Goal: Find specific fact: Find specific fact

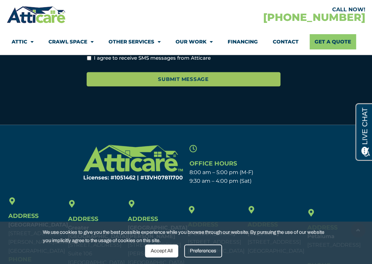
scroll to position [1771, 0]
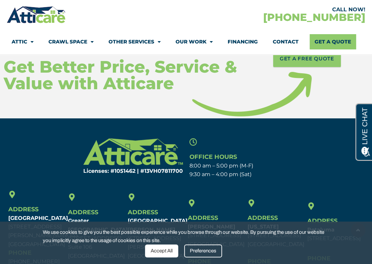
scroll to position [4291, 0]
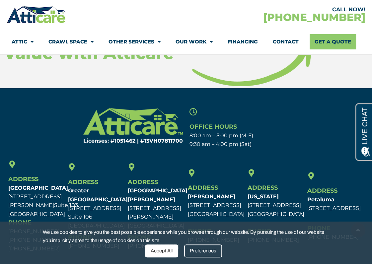
click at [118, 105] on div "Licenses: #1051462 | #13VH078117​00" at bounding box center [123, 128] width 126 height 47
click at [119, 138] on h6 "Licenses: #1051462 | #13VH078117​00" at bounding box center [123, 140] width 119 height 5
copy h6 "1051462"
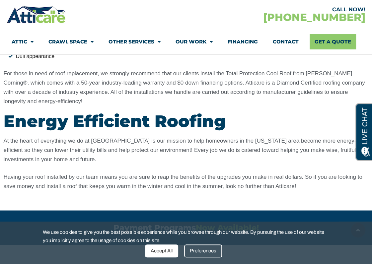
scroll to position [2866, 0]
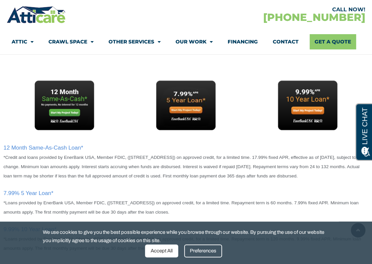
click at [124, 155] on small "*Credit and loans provided by EnerBank USA, Member FDIC, (1245 Brickyard Rd., S…" at bounding box center [181, 167] width 355 height 24
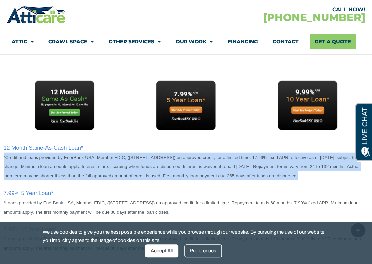
click at [124, 155] on small "*Credit and loans provided by EnerBank USA, Member FDIC, (1245 Brickyard Rd., S…" at bounding box center [181, 167] width 355 height 24
drag, startPoint x: 124, startPoint y: 109, endPoint x: 116, endPoint y: 122, distance: 15.4
click at [116, 143] on p "12 Month Same-As-Cash Loan* *Credit and loans provided by EnerBank USA, Member …" at bounding box center [186, 161] width 365 height 37
click at [113, 155] on small "*Credit and loans provided by EnerBank USA, Member FDIC, (1245 Brickyard Rd., S…" at bounding box center [181, 167] width 355 height 24
